Goal: Information Seeking & Learning: Learn about a topic

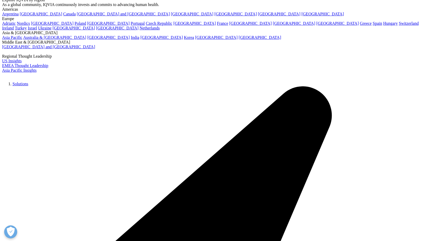
scroll to position [52, 0]
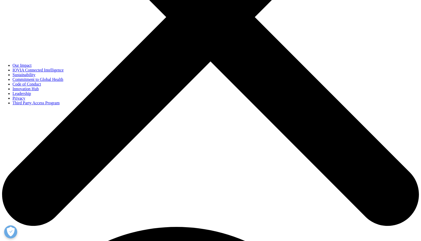
scroll to position [209, 0]
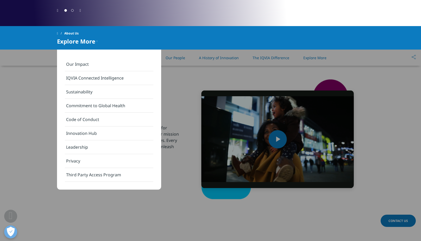
click at [80, 63] on link "Our Impact" at bounding box center [109, 64] width 89 height 14
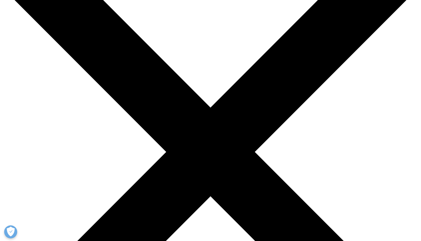
scroll to position [26, 0]
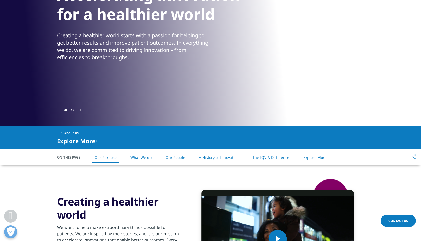
scroll to position [104, 0]
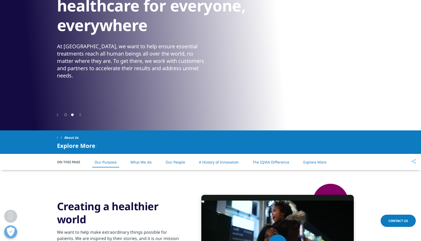
click at [113, 160] on link "Our Purpose" at bounding box center [106, 162] width 22 height 5
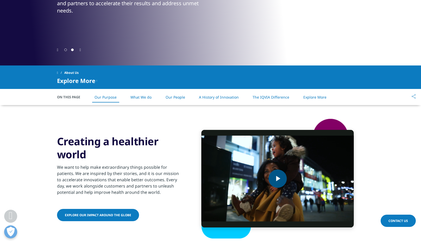
scroll to position [164, 0]
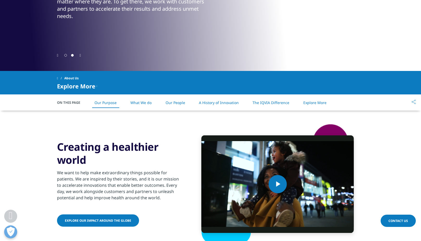
drag, startPoint x: 236, startPoint y: 104, endPoint x: 237, endPoint y: 109, distance: 5.9
click at [236, 104] on link "A History of Innovation" at bounding box center [219, 102] width 40 height 5
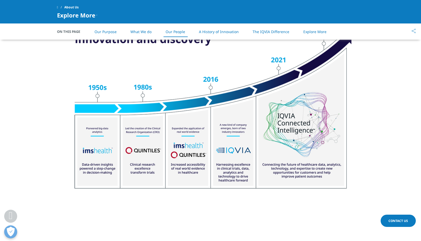
scroll to position [681, 0]
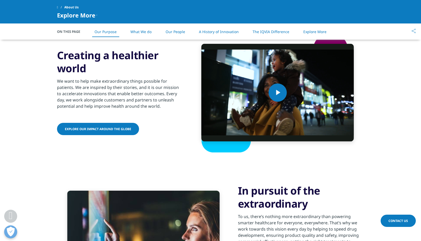
scroll to position [294, 0]
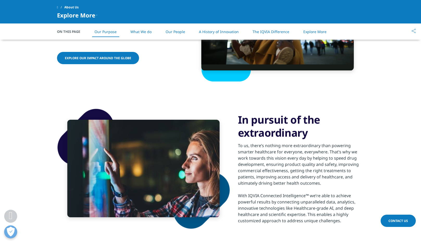
scroll to position [287, 0]
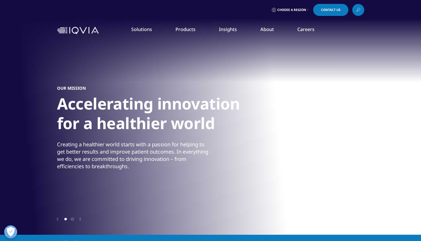
click at [265, 31] on link "About" at bounding box center [268, 29] width 14 height 6
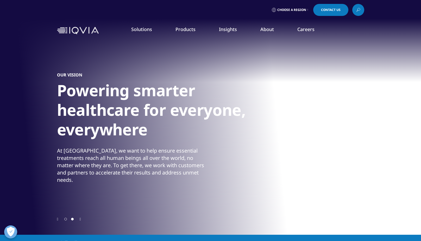
click at [136, 70] on link "Our Story" at bounding box center [172, 70] width 100 height 6
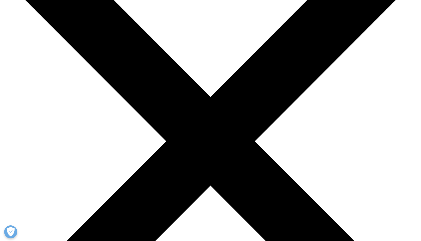
scroll to position [78, 0]
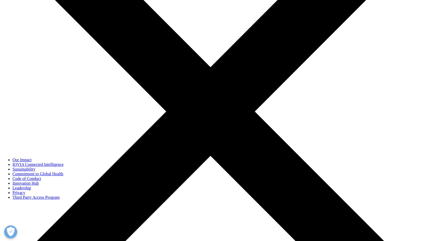
scroll to position [130, 0]
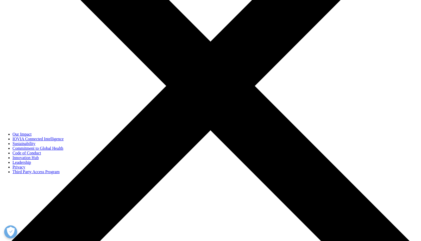
click at [41, 155] on link "Code of Conduct" at bounding box center [27, 153] width 28 height 4
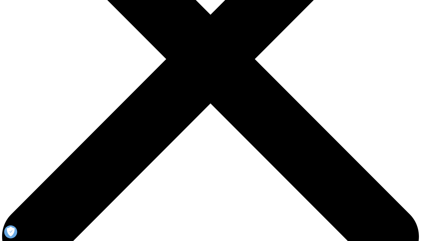
scroll to position [156, 0]
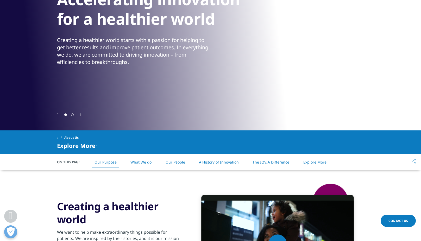
scroll to position [52, 0]
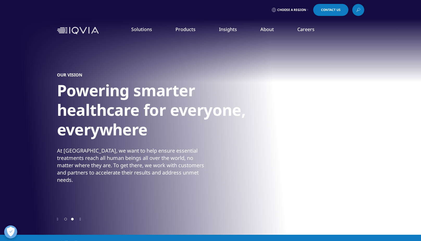
click at [36, 76] on link "Our Company" at bounding box center [66, 75] width 88 height 6
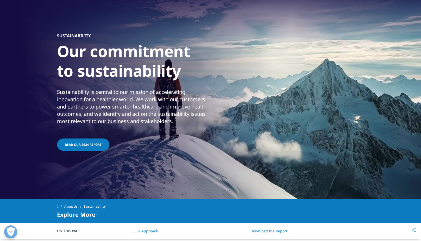
scroll to position [28, 0]
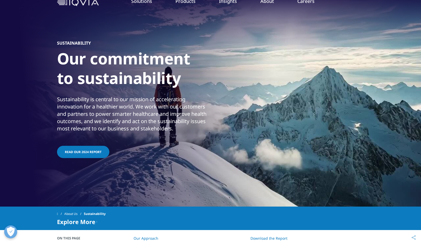
click at [85, 153] on span "READ OUR 2024 REPORT" at bounding box center [83, 152] width 37 height 4
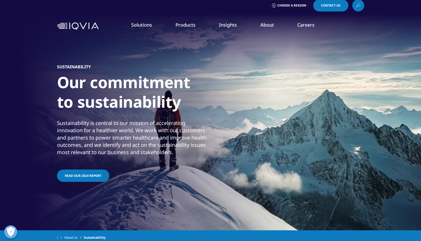
scroll to position [0, 0]
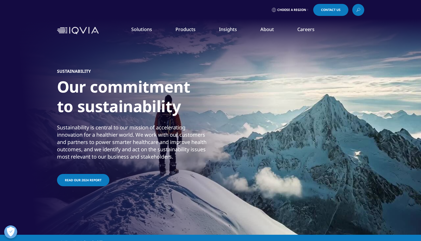
click at [137, 71] on link "Our Story" at bounding box center [172, 70] width 100 height 6
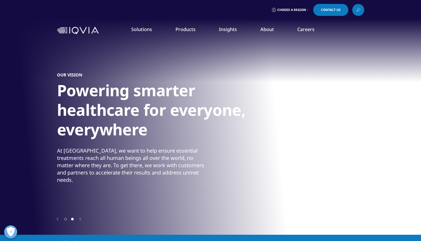
click at [234, 109] on link "Our Locations" at bounding box center [272, 110] width 100 height 6
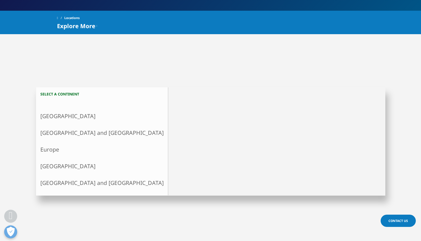
scroll to position [104, 0]
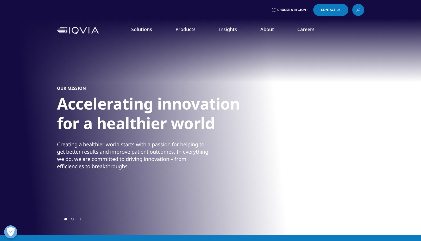
click at [266, 31] on link "About" at bounding box center [268, 29] width 14 height 6
click at [240, 109] on link "Our Locations" at bounding box center [272, 110] width 100 height 6
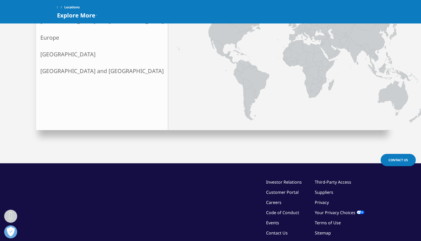
scroll to position [26, 0]
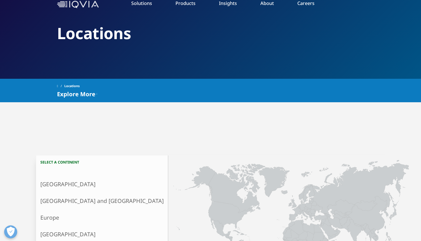
click at [139, 43] on link "Our Story" at bounding box center [172, 44] width 100 height 6
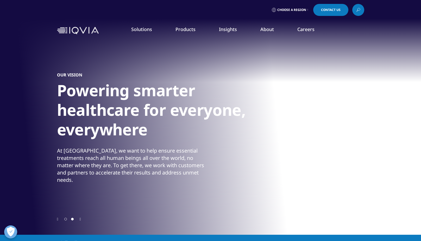
click at [267, 29] on link "About" at bounding box center [268, 29] width 14 height 6
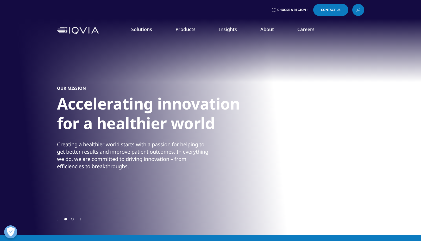
click at [137, 78] on link "Our Impact" at bounding box center [172, 80] width 100 height 6
